Goal: Transaction & Acquisition: Purchase product/service

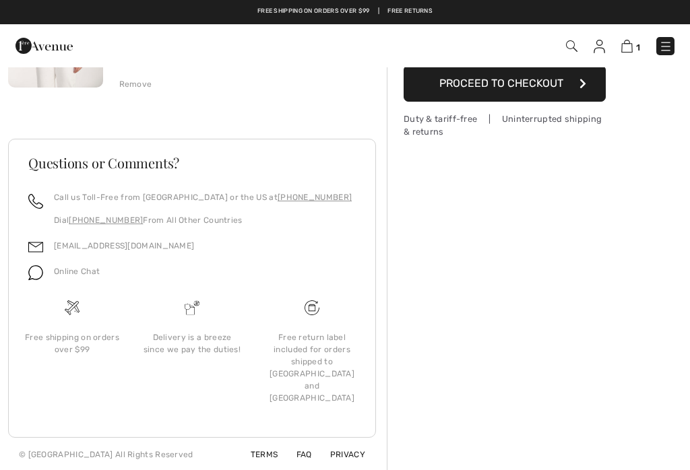
click at [688, 32] on div "1 Checkout 1 An item has been added to your Shopping Bag. Checkout" at bounding box center [345, 45] width 690 height 43
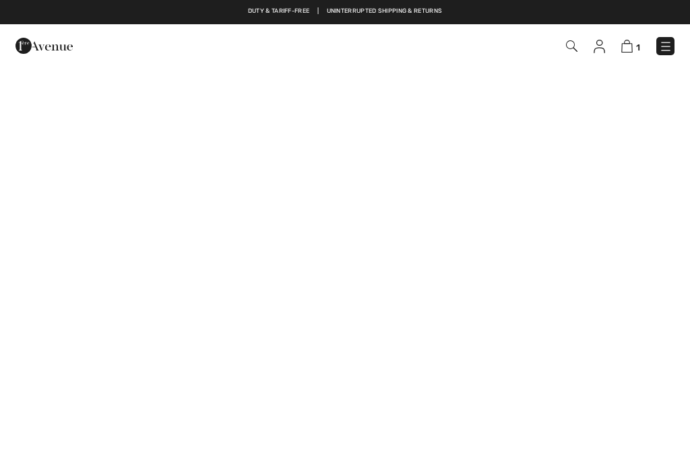
click at [588, 226] on video at bounding box center [345, 238] width 690 height 345
click at [671, 38] on link at bounding box center [665, 46] width 18 height 18
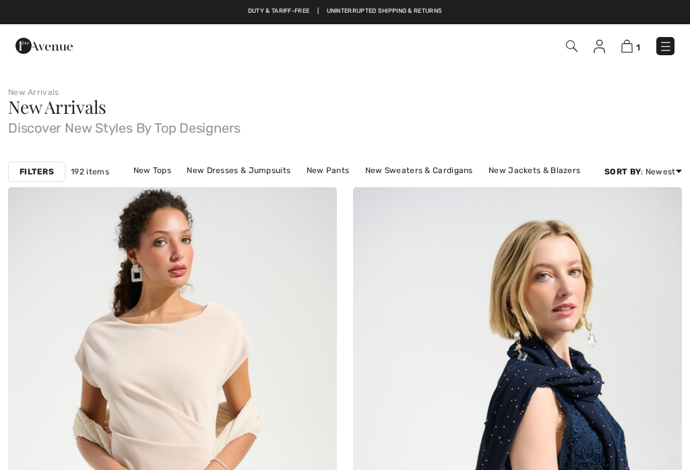
checkbox input "true"
click at [665, 46] on img at bounding box center [665, 46] width 13 height 13
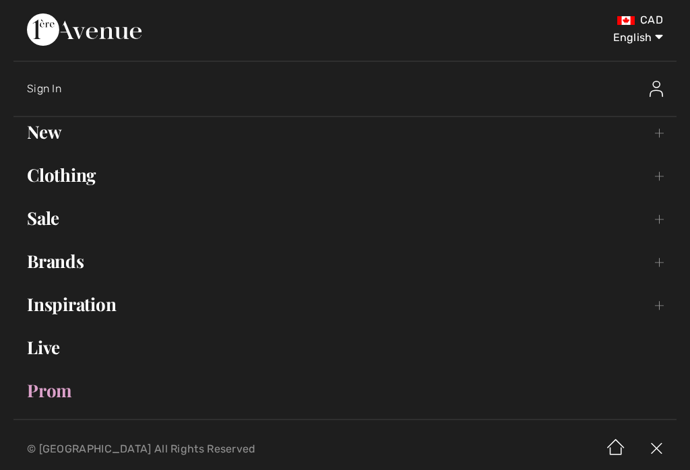
click at [73, 254] on link "Brands Open submenu" at bounding box center [344, 262] width 663 height 30
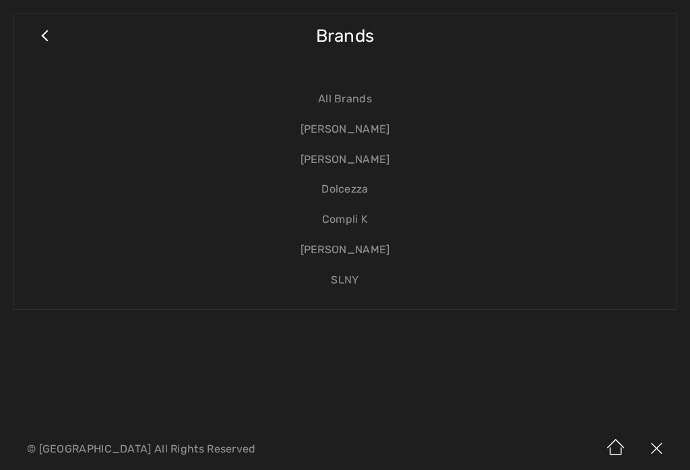
click at [382, 123] on link "[PERSON_NAME]" at bounding box center [345, 130] width 635 height 30
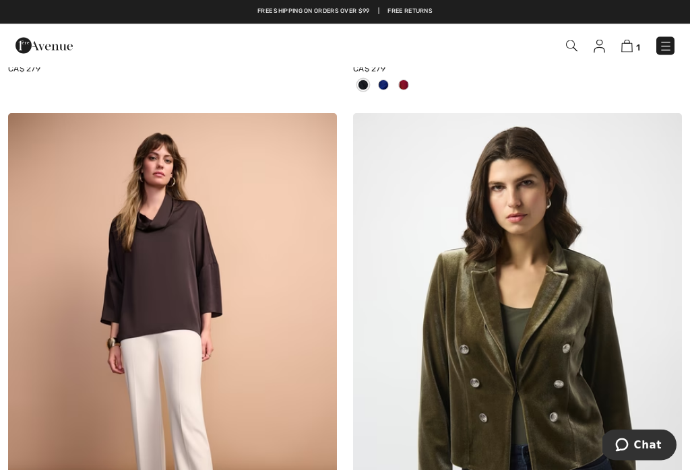
scroll to position [7950, 0]
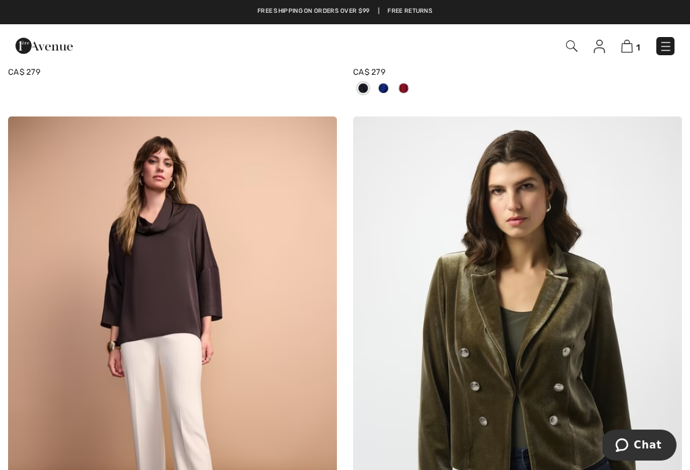
click at [632, 39] on link "1" at bounding box center [630, 46] width 19 height 16
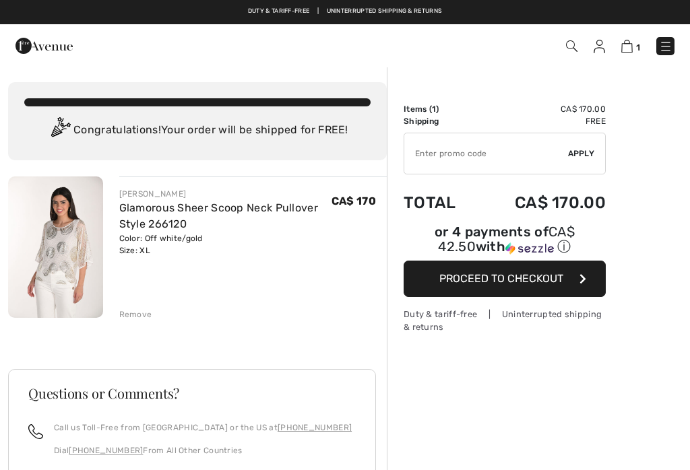
checkbox input "true"
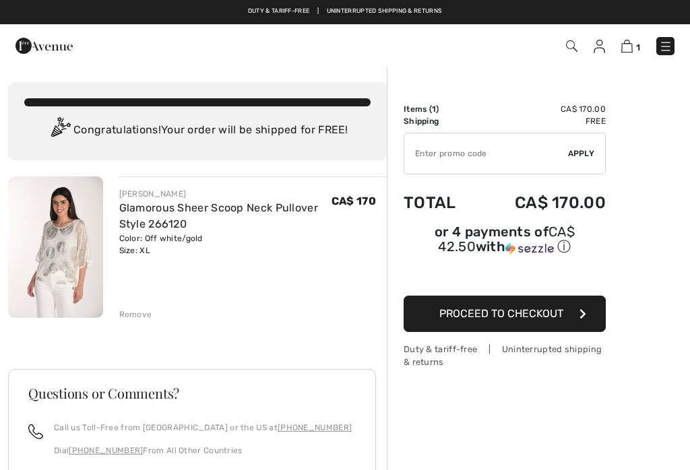
click at [673, 38] on link at bounding box center [665, 46] width 18 height 18
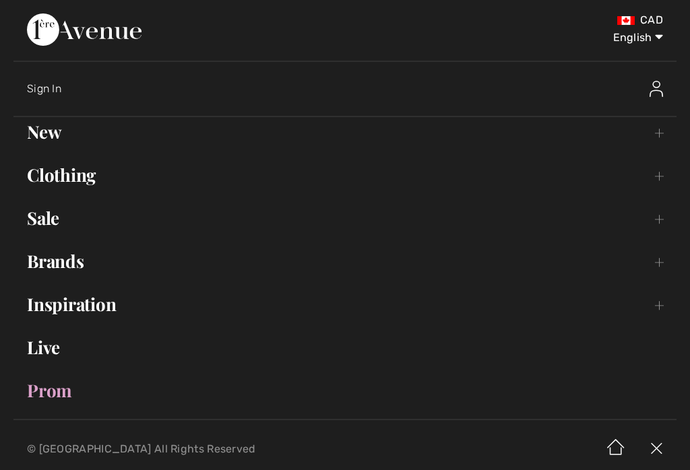
click at [49, 189] on link "Clothing Toggle submenu" at bounding box center [344, 175] width 663 height 30
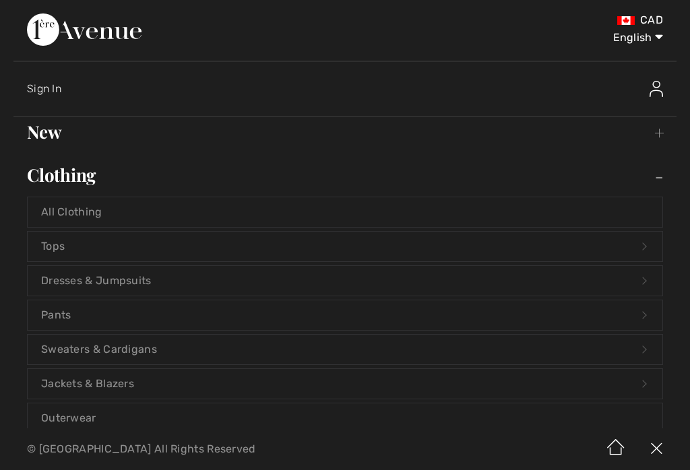
click at [69, 247] on link "Tops Open submenu" at bounding box center [345, 247] width 635 height 30
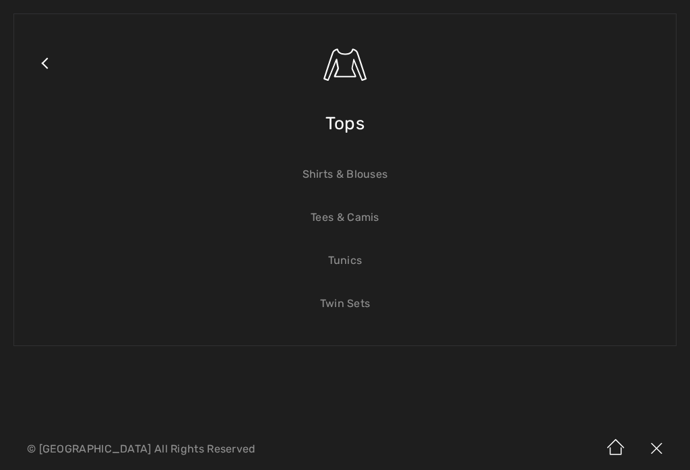
click at [376, 175] on link "Shirts & Blouses" at bounding box center [345, 175] width 635 height 30
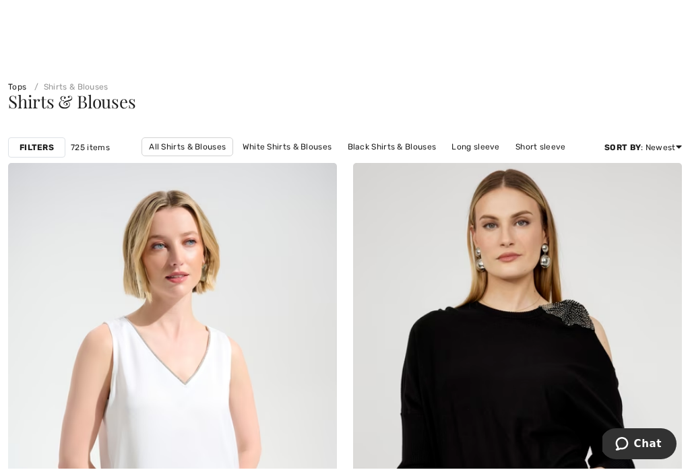
scroll to position [7, 0]
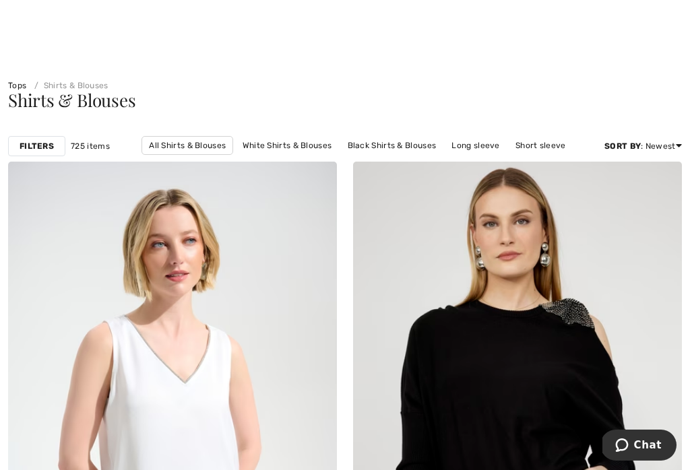
click at [621, 108] on div "Shirts & Blouses" at bounding box center [345, 101] width 674 height 18
click at [659, 160] on link "Price: High to Low" at bounding box center [628, 162] width 86 height 20
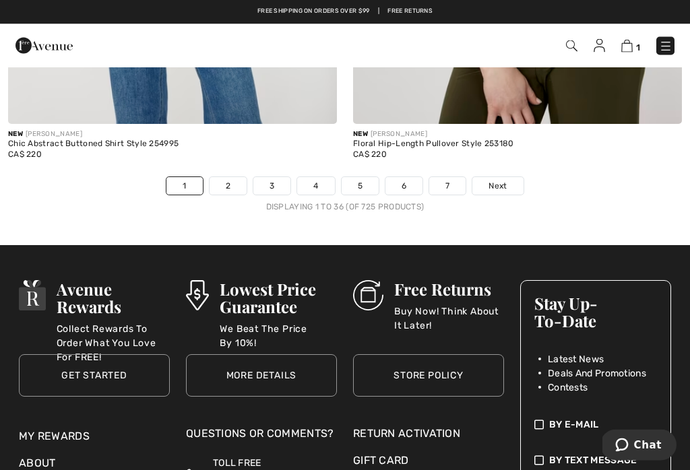
click at [226, 182] on link "2" at bounding box center [228, 187] width 37 height 18
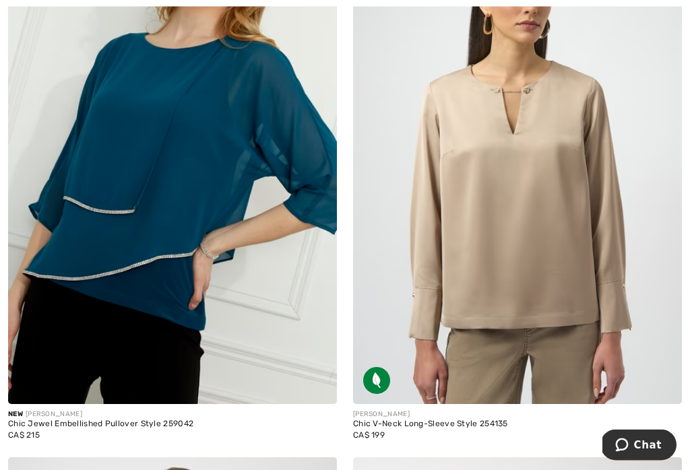
scroll to position [3735, 0]
click at [566, 255] on img at bounding box center [517, 157] width 329 height 493
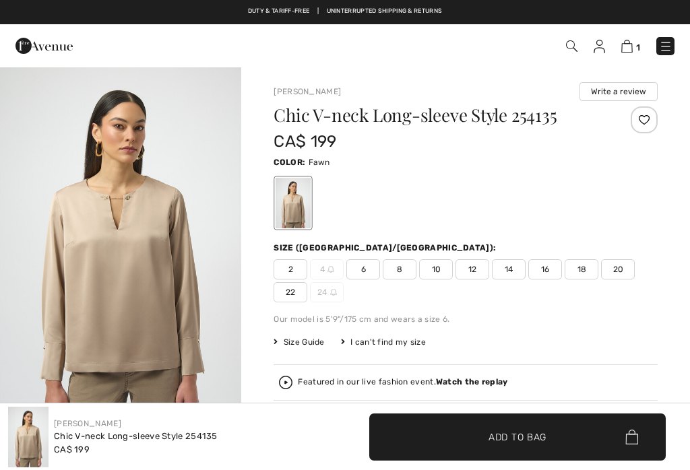
checkbox input "true"
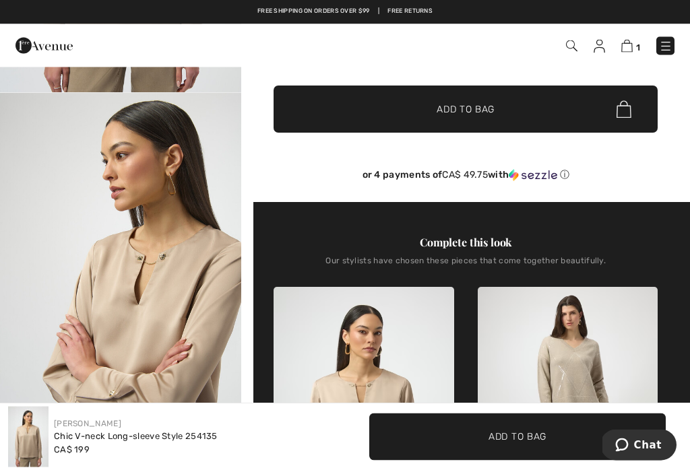
scroll to position [309, 0]
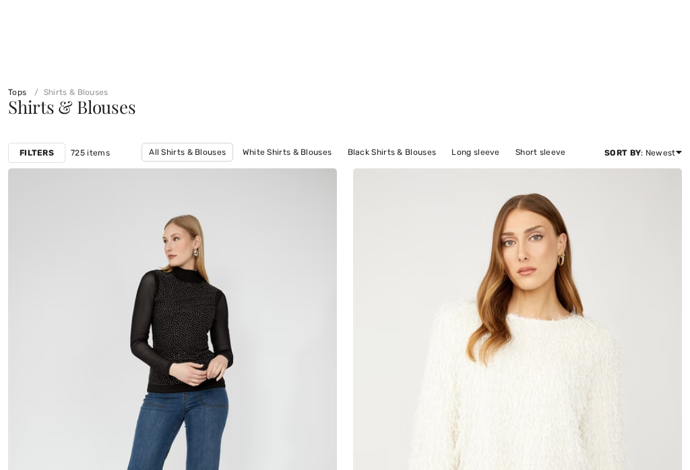
checkbox input "true"
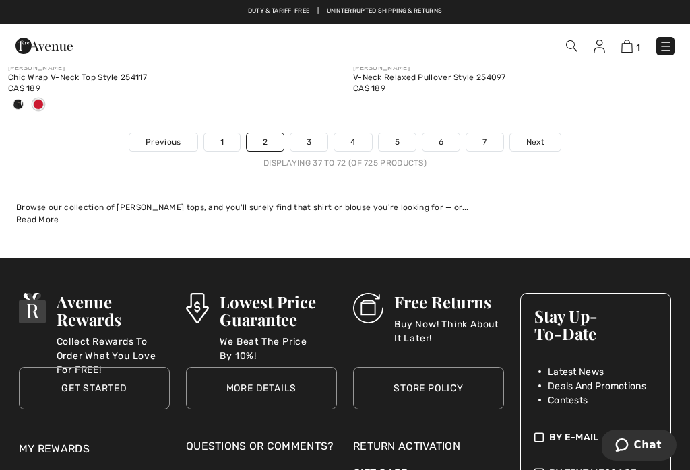
scroll to position [10433, 0]
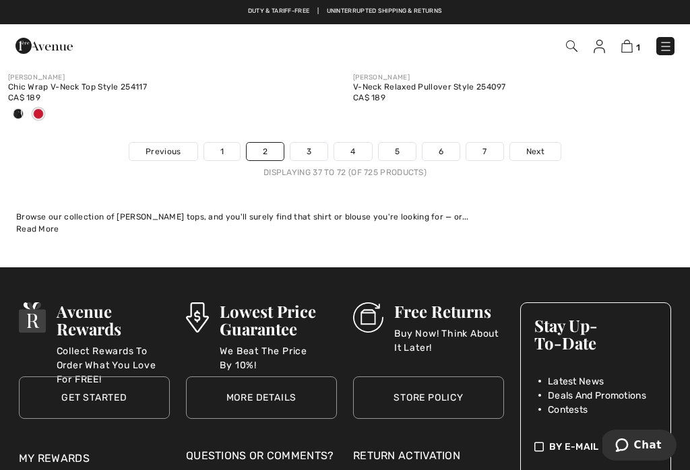
click at [312, 147] on link "3" at bounding box center [308, 152] width 37 height 18
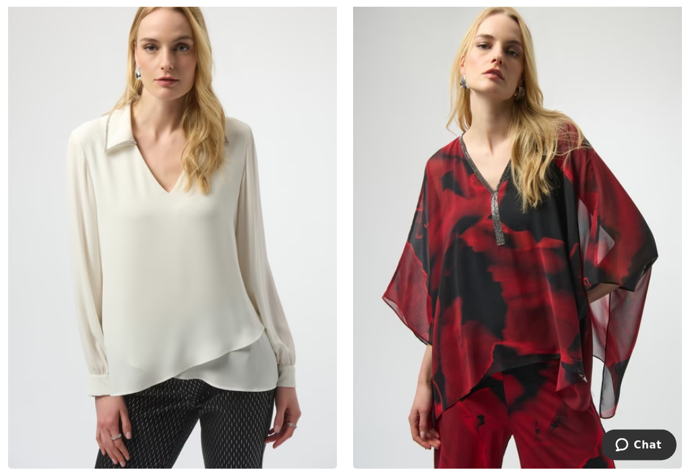
scroll to position [8237, 0]
click at [147, 265] on img at bounding box center [172, 221] width 329 height 493
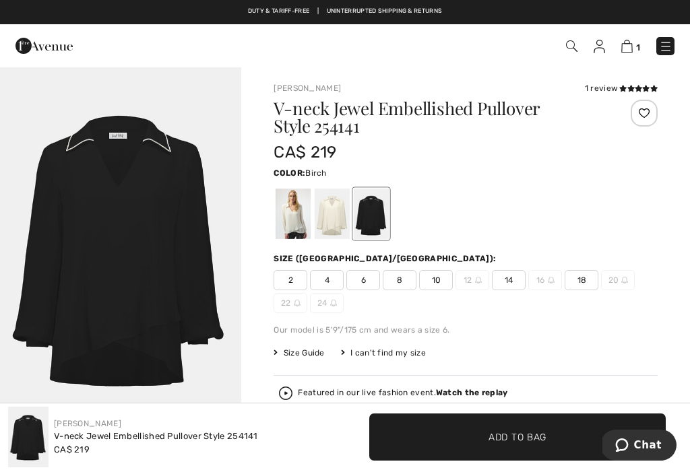
click at [334, 214] on div at bounding box center [332, 214] width 35 height 51
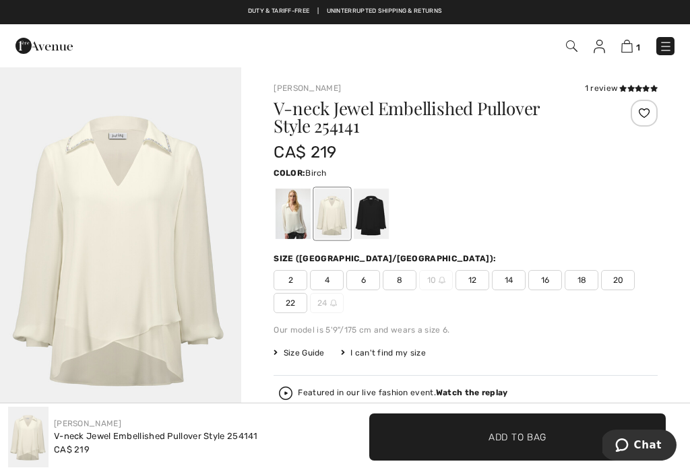
click at [300, 218] on div at bounding box center [293, 214] width 35 height 51
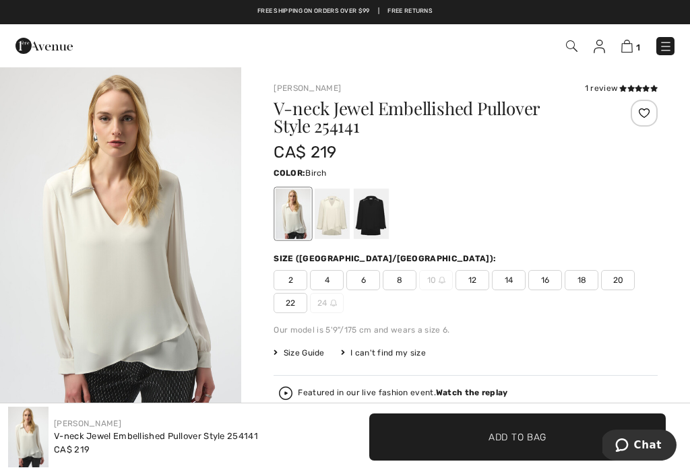
click at [343, 221] on div at bounding box center [332, 214] width 35 height 51
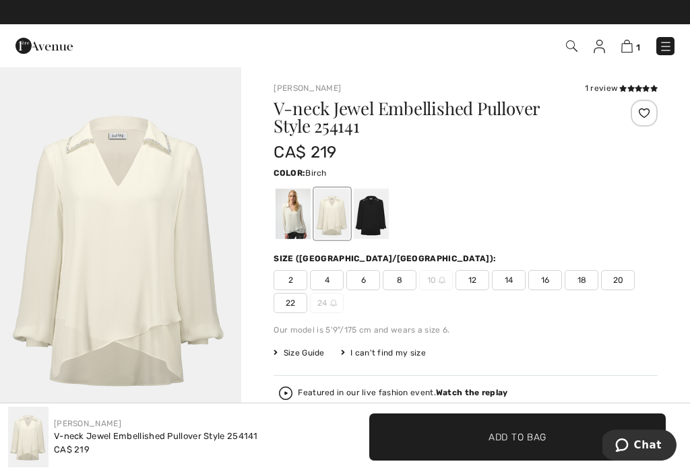
click at [517, 281] on span "14" at bounding box center [509, 280] width 34 height 20
click at [534, 435] on span "Add to Bag" at bounding box center [517, 437] width 58 height 14
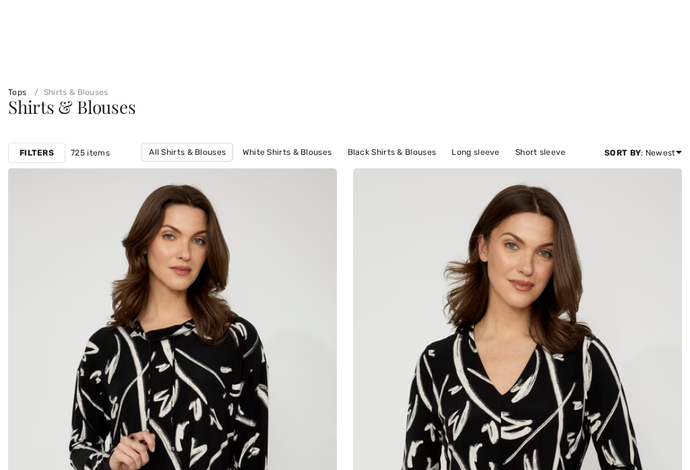
checkbox input "true"
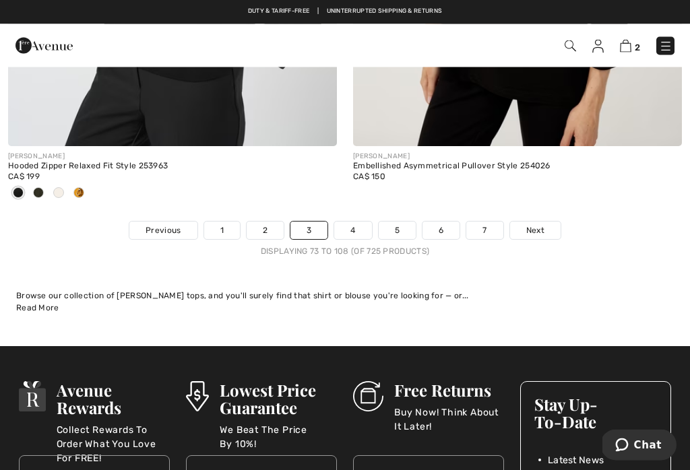
scroll to position [10221, 0]
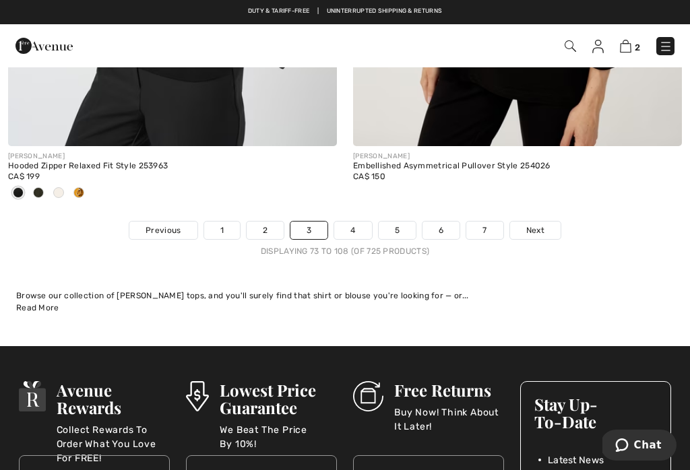
click at [364, 223] on link "4" at bounding box center [352, 231] width 37 height 18
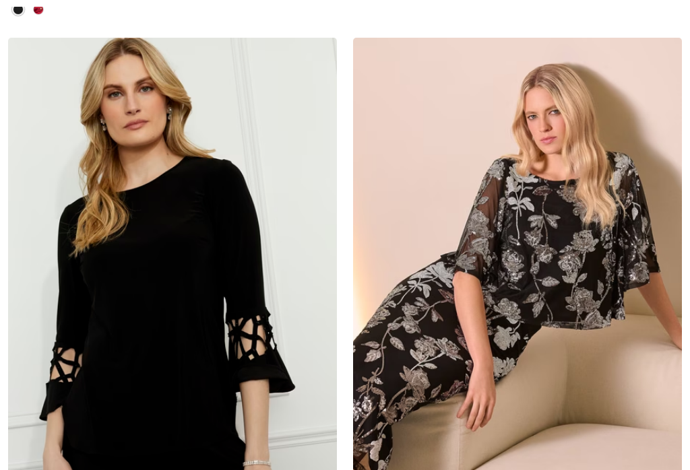
checkbox input "true"
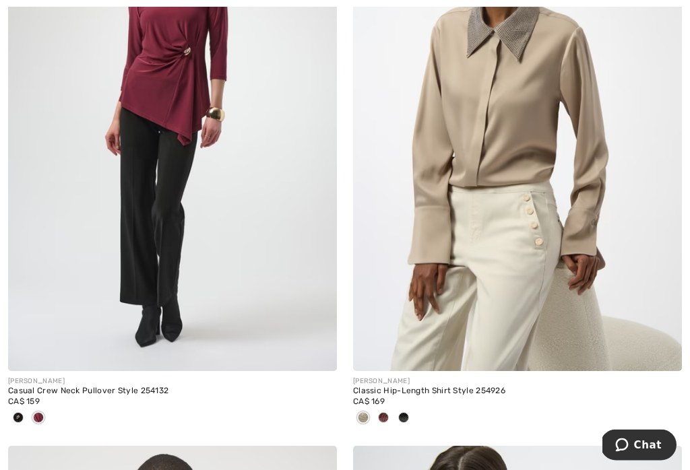
scroll to position [4270, 0]
click at [532, 157] on img at bounding box center [517, 124] width 329 height 493
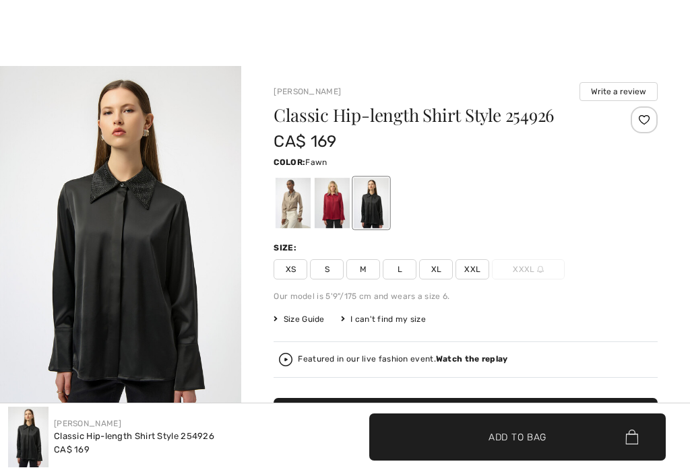
click at [300, 206] on div at bounding box center [293, 203] width 35 height 51
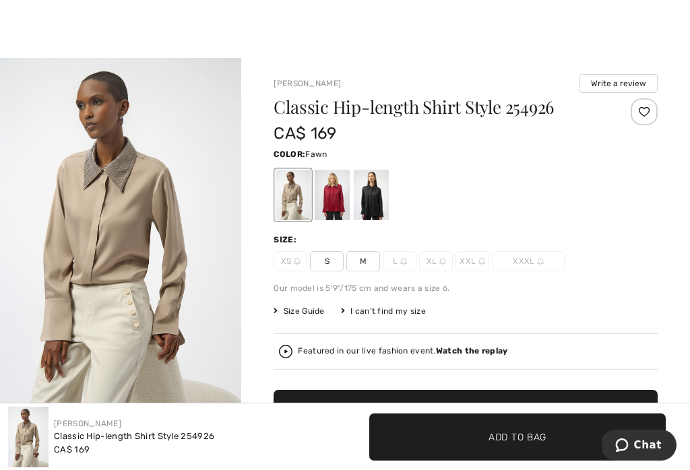
click at [371, 267] on span "M" at bounding box center [363, 261] width 34 height 20
click at [481, 392] on span "✔ Added to Bag Add to Bag" at bounding box center [466, 413] width 384 height 47
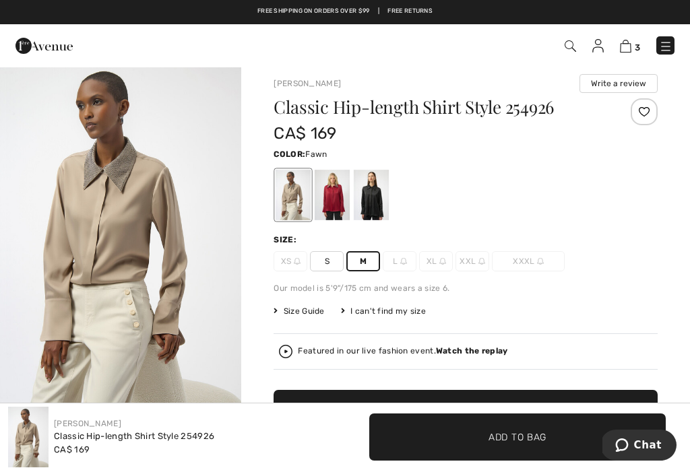
scroll to position [33, 0]
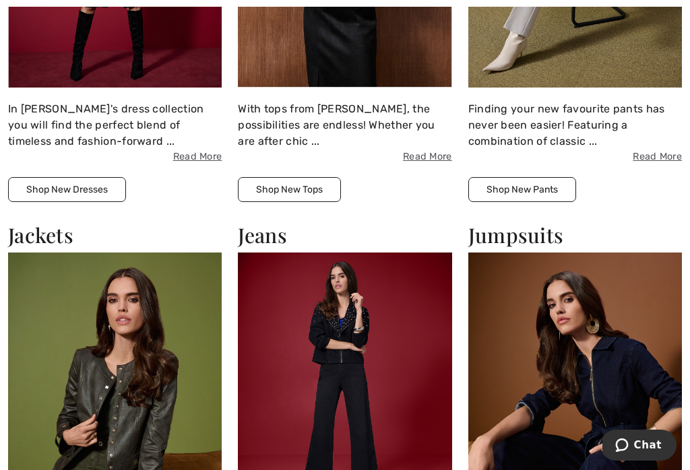
scroll to position [2089, 0]
